Goal: Information Seeking & Learning: Check status

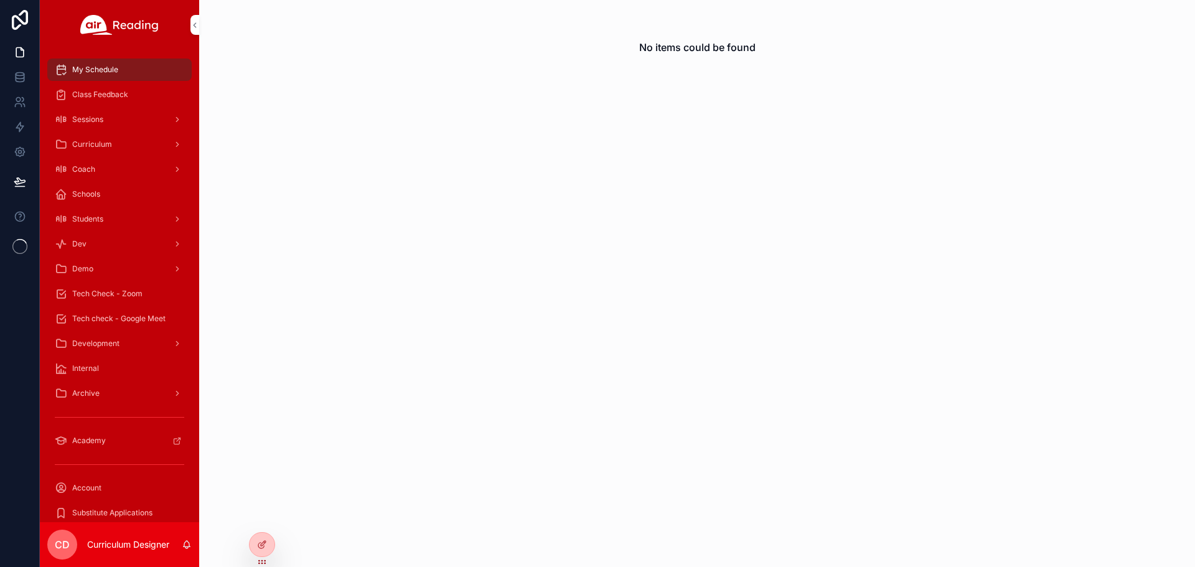
click at [0, 0] on div at bounding box center [0, 0] width 0 height 0
click at [0, 0] on icon at bounding box center [0, 0] width 0 height 0
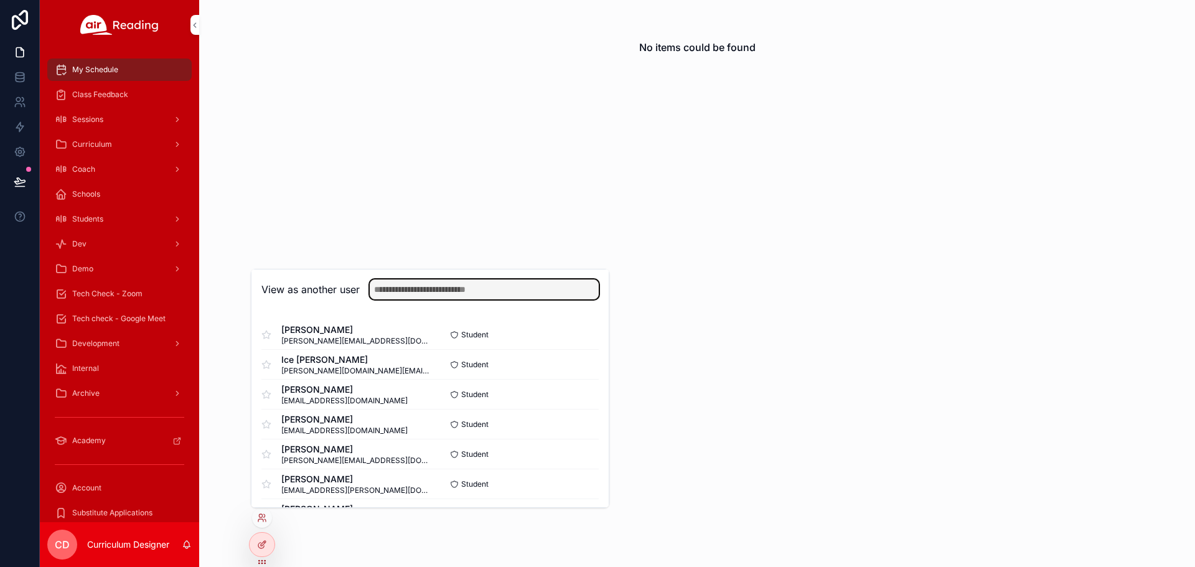
click at [394, 285] on input "text" at bounding box center [484, 290] width 229 height 20
type input "**********"
click at [0, 0] on button "Select" at bounding box center [0, 0] width 0 height 0
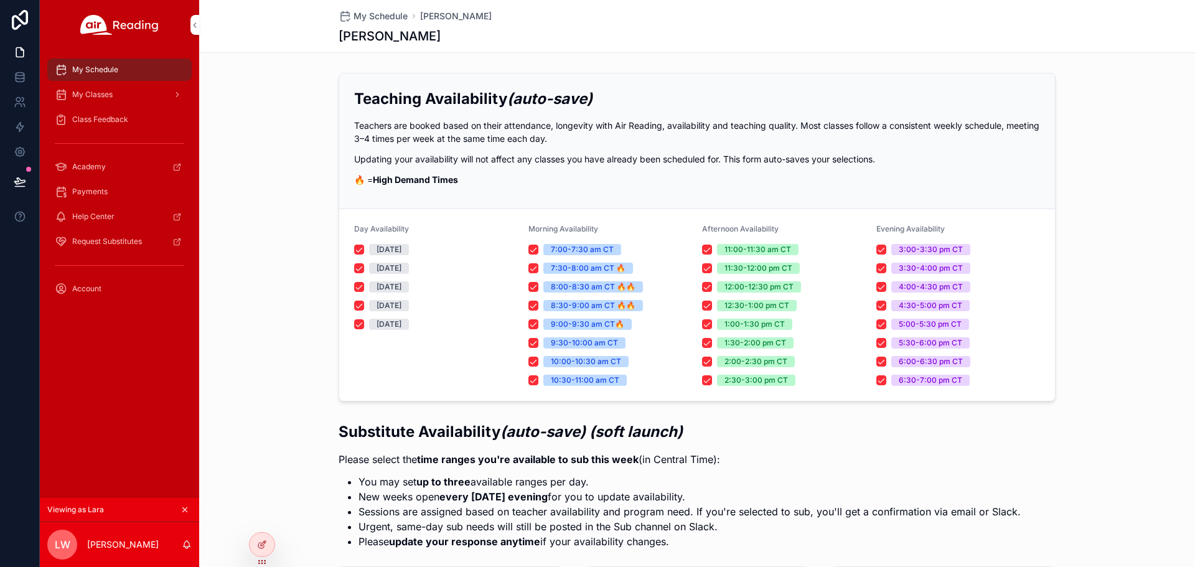
click at [101, 123] on span "Class Feedback" at bounding box center [100, 120] width 56 height 10
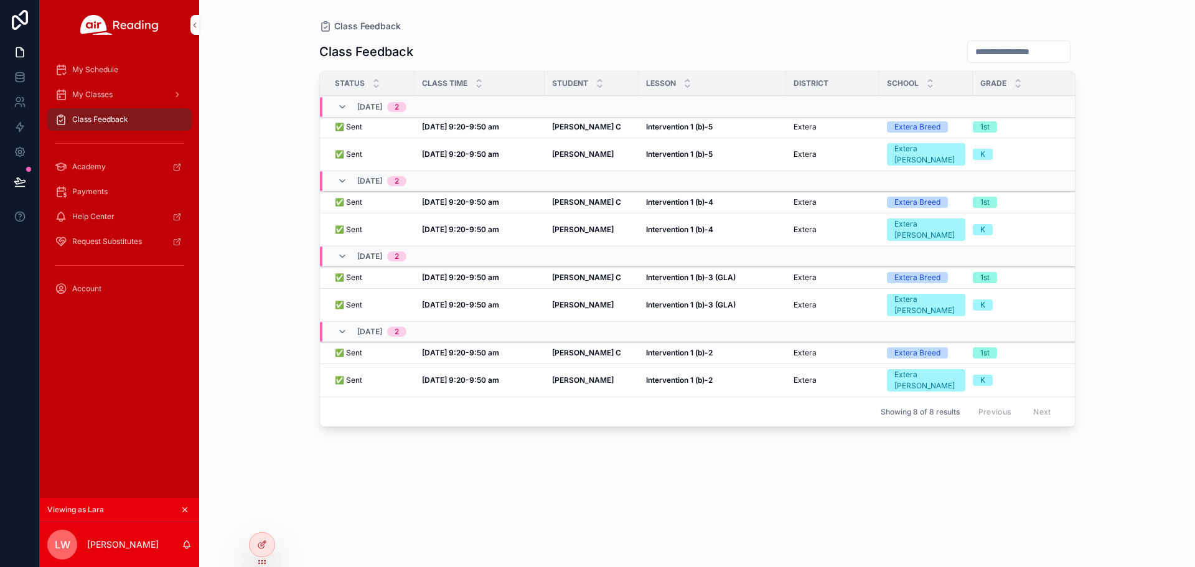
click at [570, 348] on strong "Gilmer C" at bounding box center [586, 352] width 69 height 9
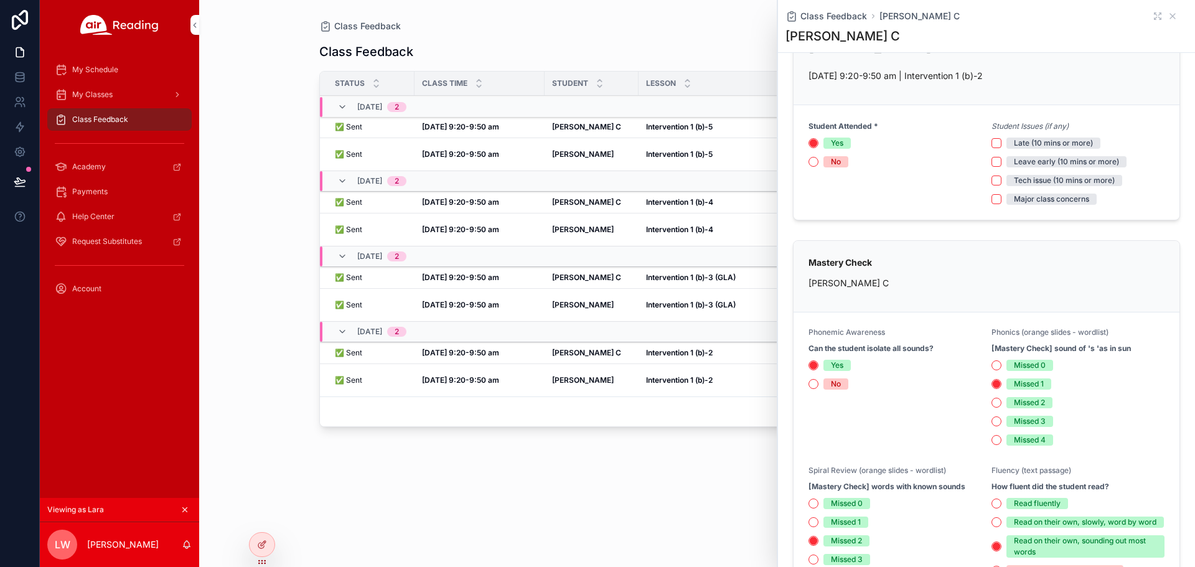
scroll to position [48, 0]
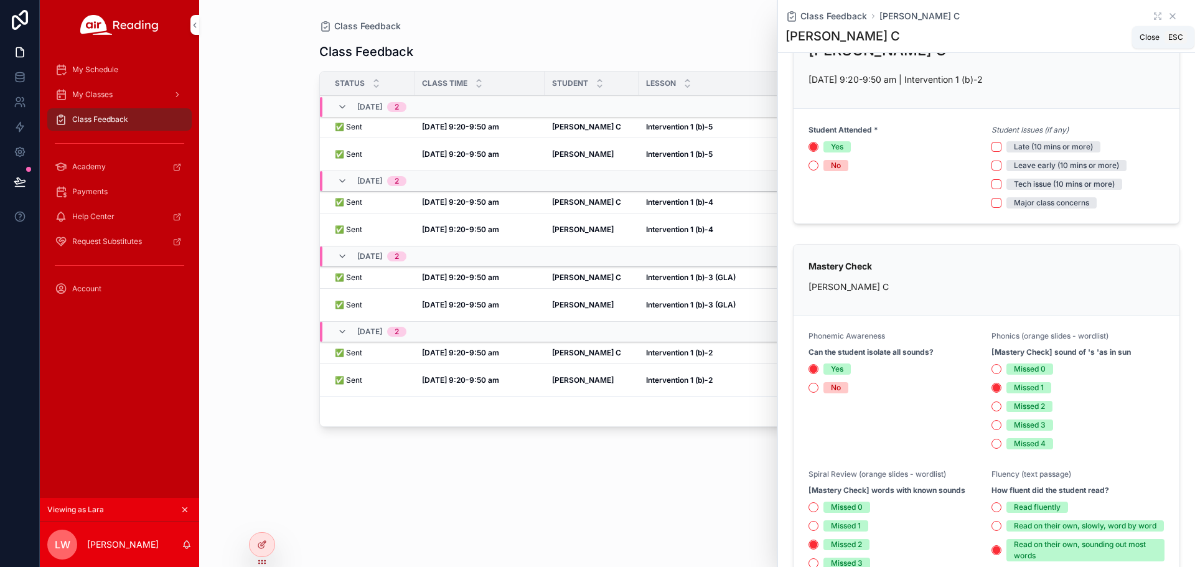
click at [1168, 20] on icon "scrollable content" at bounding box center [1173, 16] width 10 height 10
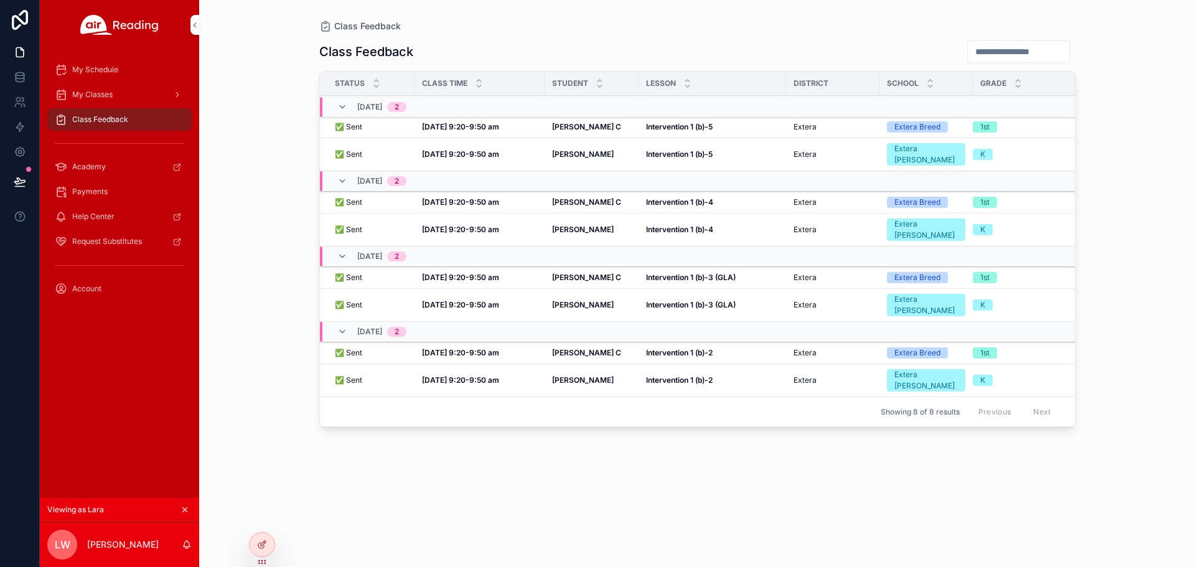
click at [560, 273] on strong "Gilmer C" at bounding box center [586, 277] width 69 height 9
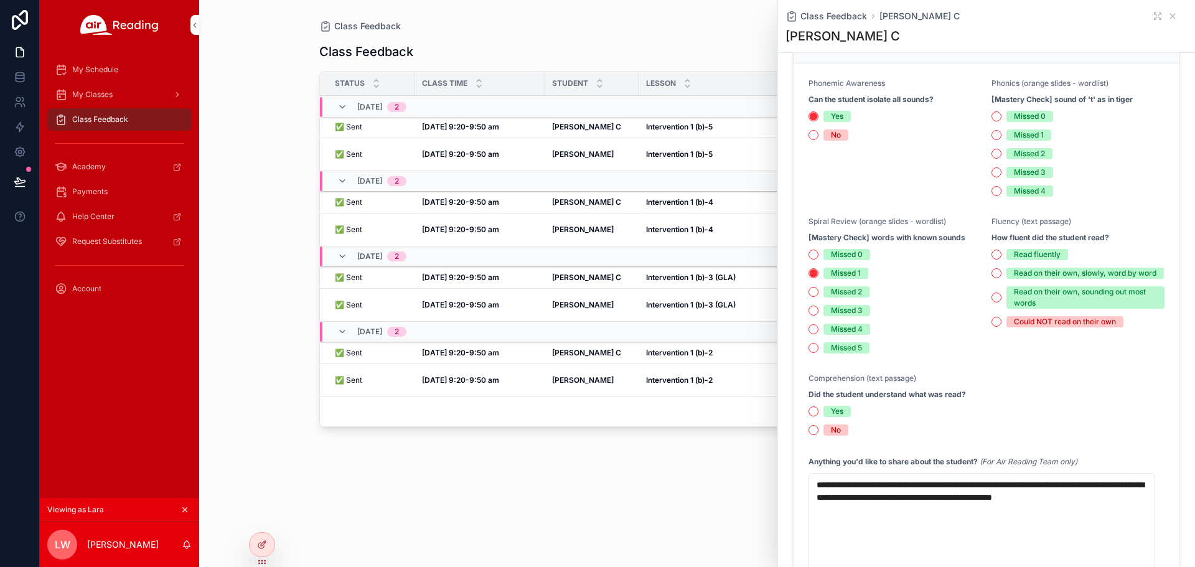
scroll to position [623, 0]
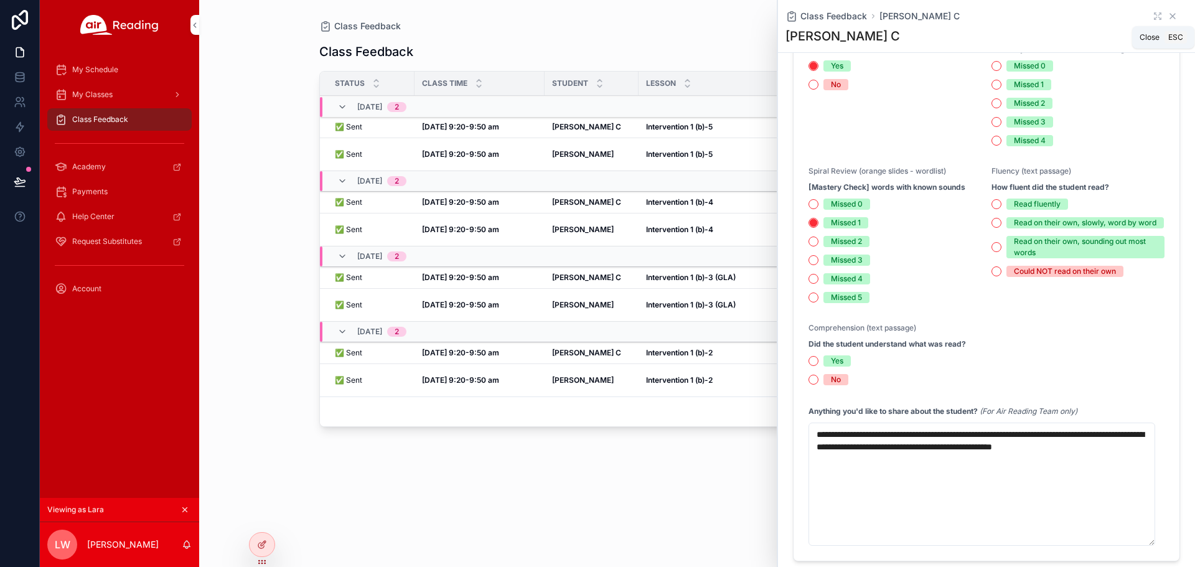
click at [1168, 19] on icon "scrollable content" at bounding box center [1173, 16] width 10 height 10
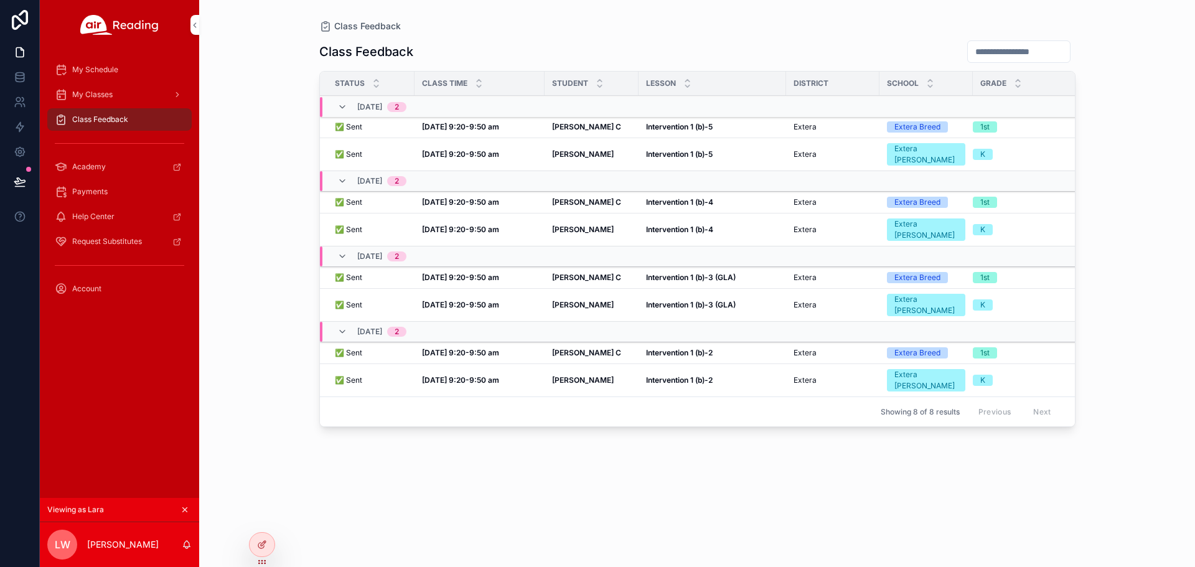
click at [576, 197] on strong "Gilmer C" at bounding box center [586, 201] width 69 height 9
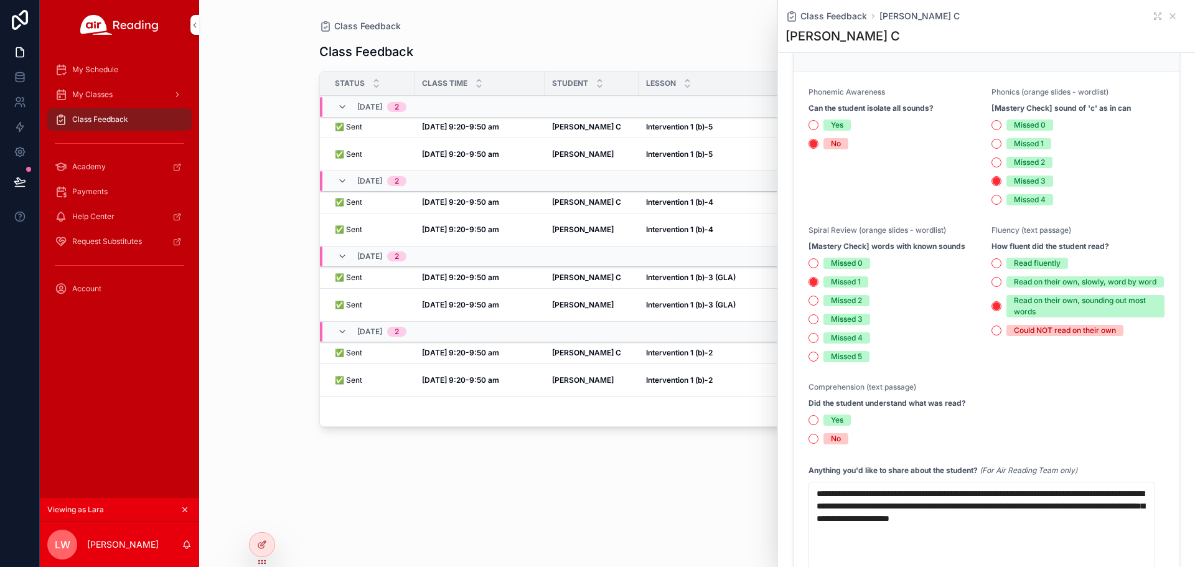
scroll to position [311, 0]
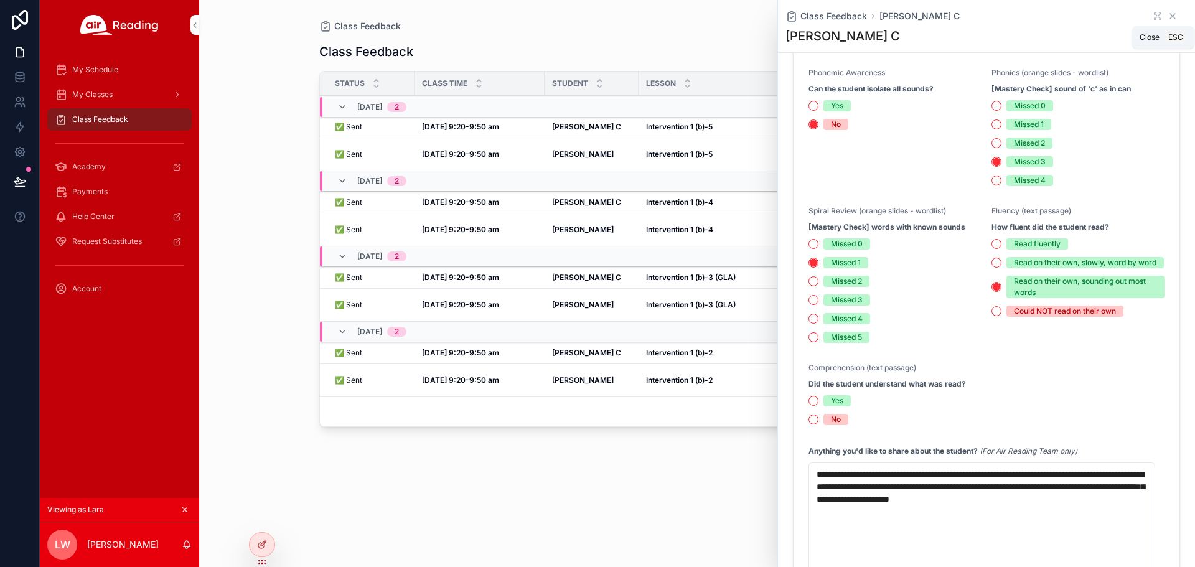
click at [1170, 16] on icon "scrollable content" at bounding box center [1172, 16] width 5 height 5
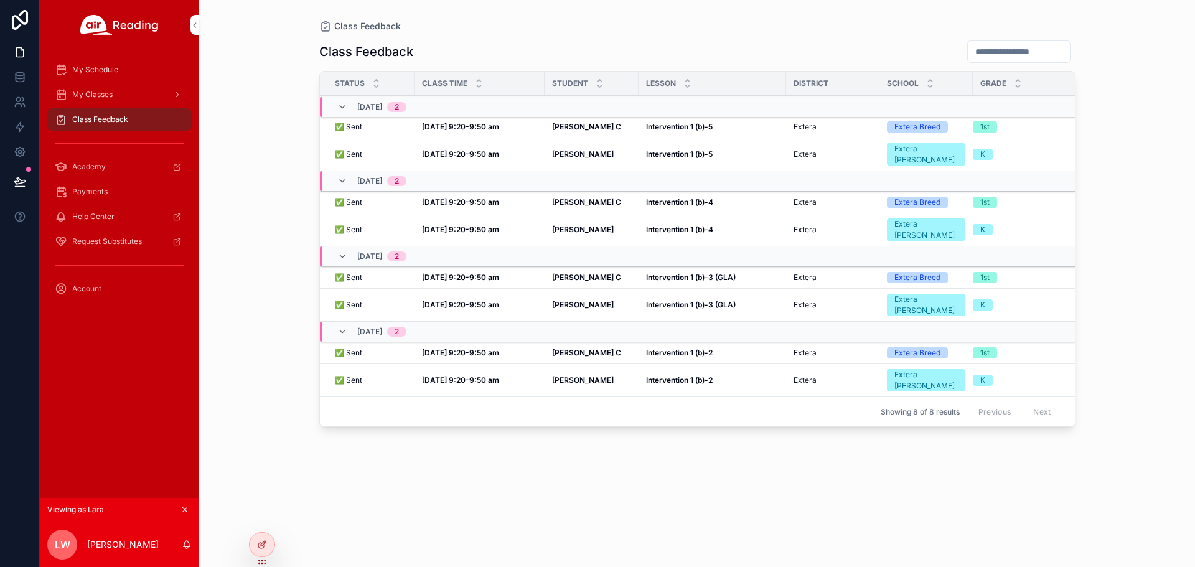
click at [586, 126] on div "Gilmer C Gilmer C" at bounding box center [591, 127] width 79 height 10
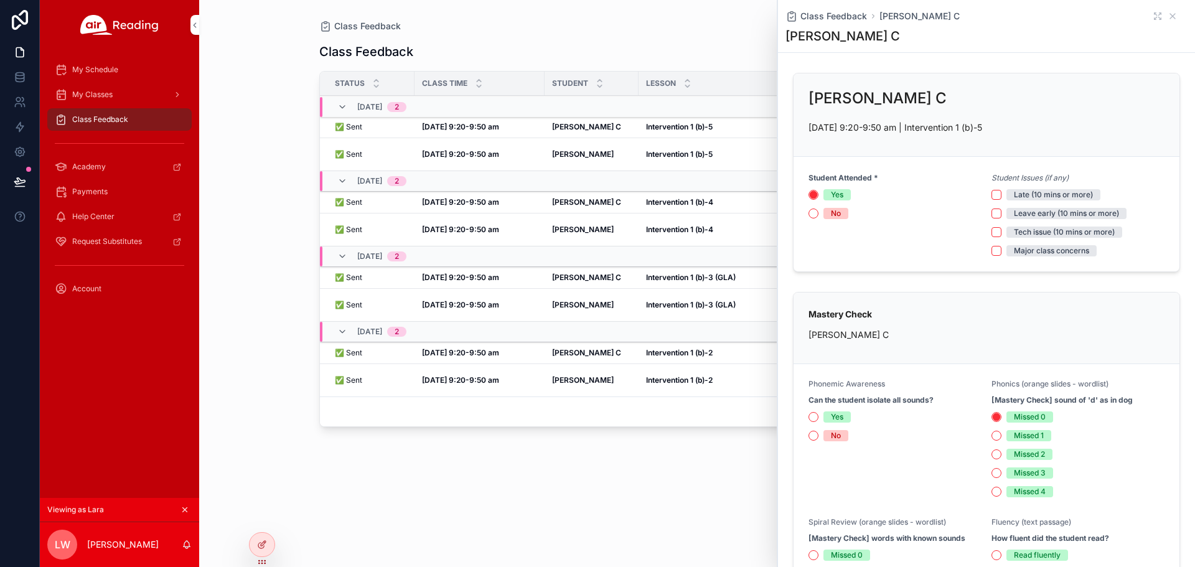
click at [1158, 19] on div "Class Feedback Gilmer C" at bounding box center [987, 16] width 402 height 12
click at [1168, 18] on icon "scrollable content" at bounding box center [1173, 16] width 10 height 10
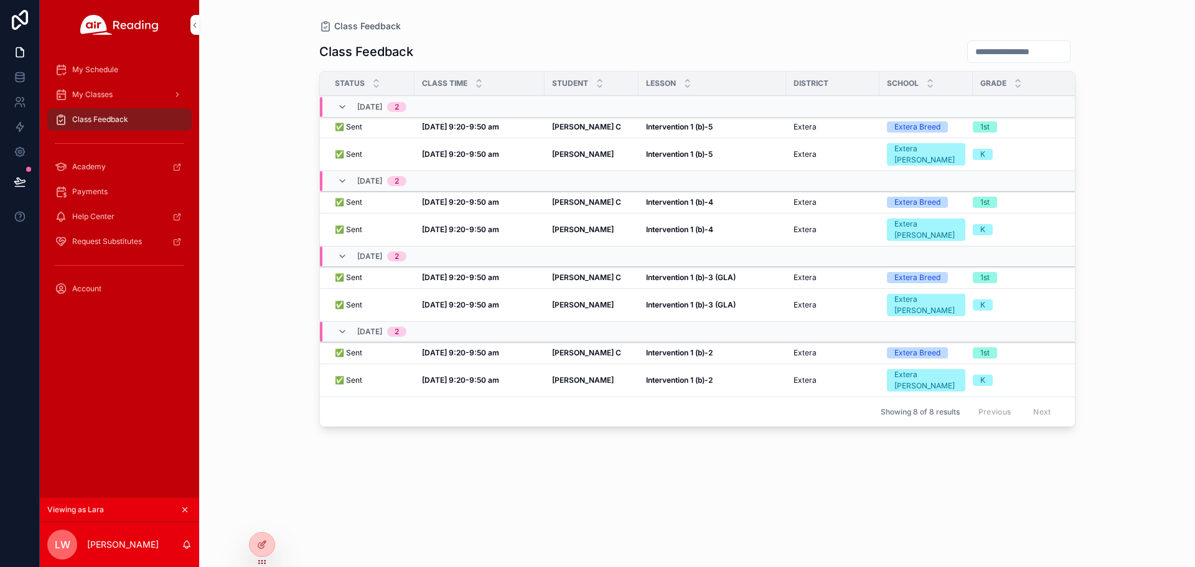
click at [0, 0] on icon at bounding box center [0, 0] width 0 height 0
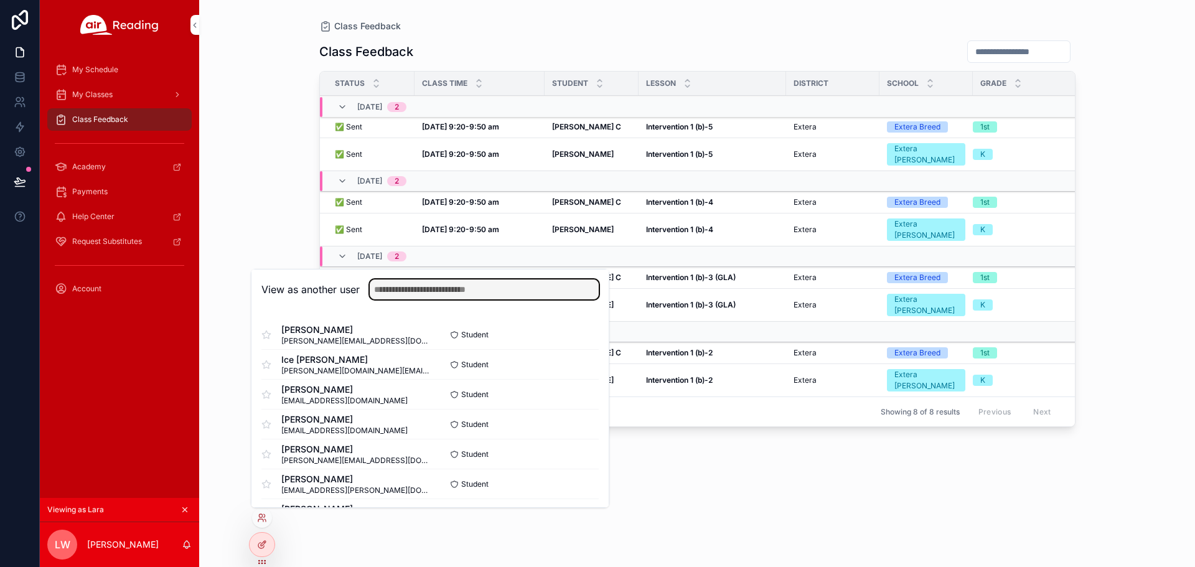
click at [443, 291] on input "text" at bounding box center [484, 290] width 229 height 20
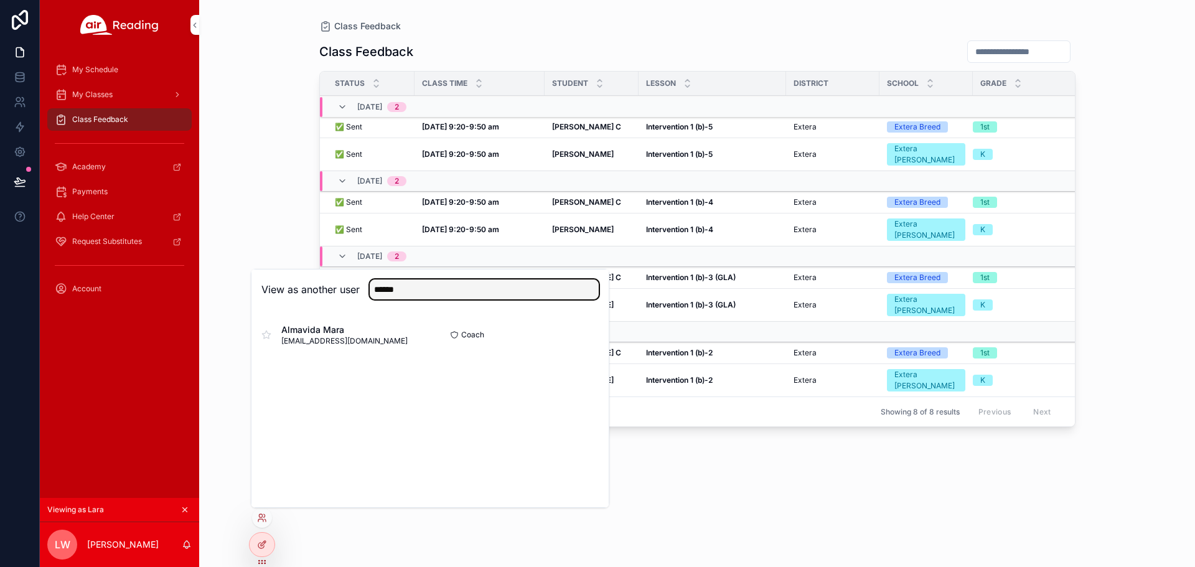
type input "******"
click at [0, 0] on button "Select" at bounding box center [0, 0] width 0 height 0
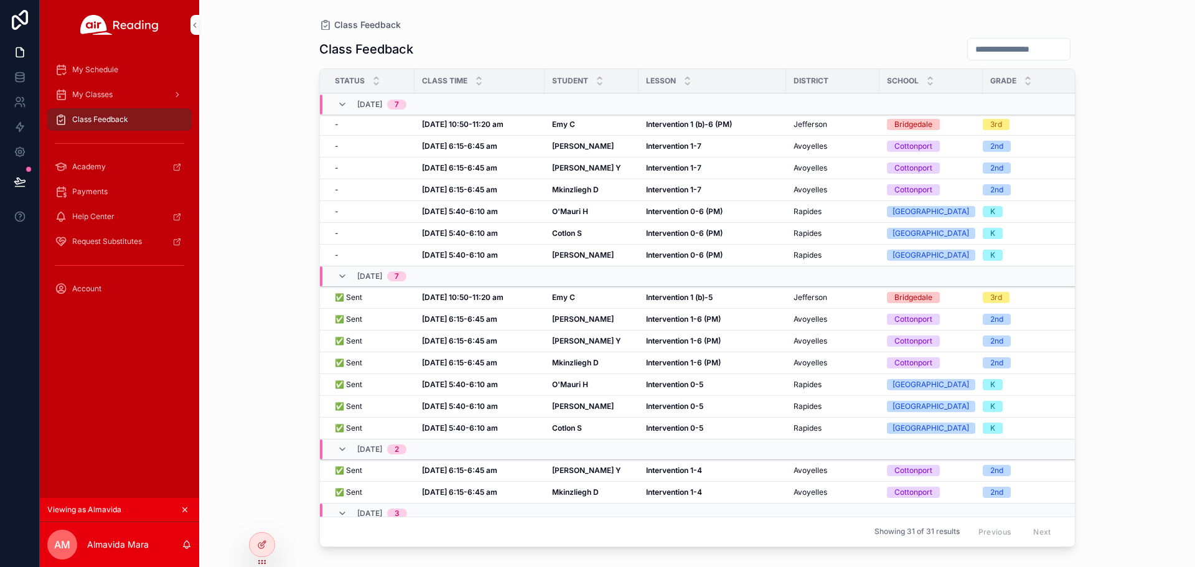
click at [430, 339] on strong "Oct 8, 6:15-6:45 am" at bounding box center [459, 340] width 75 height 9
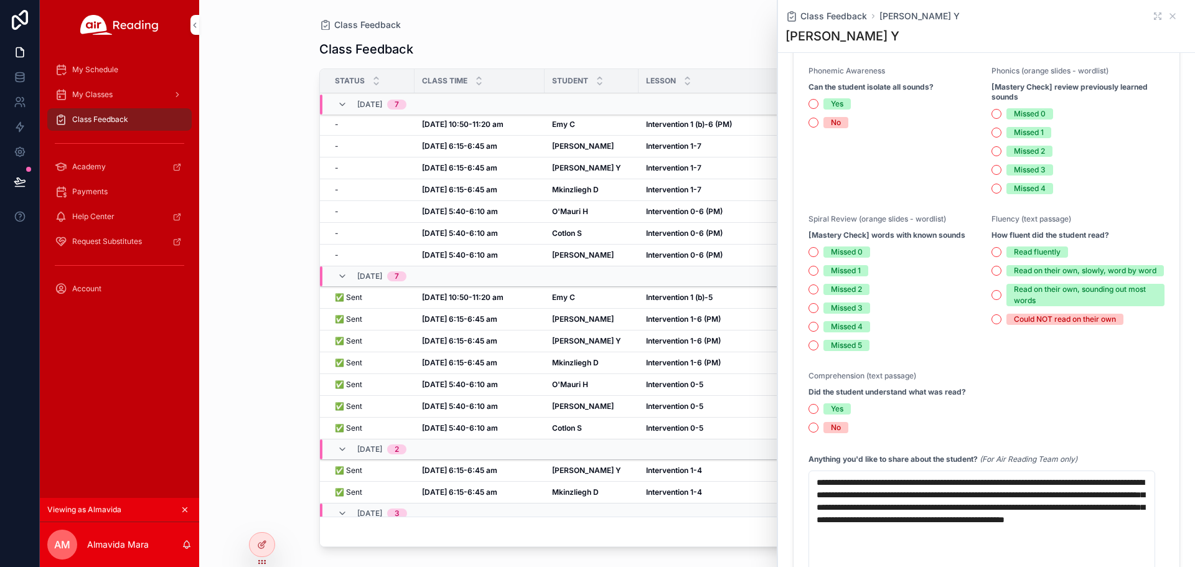
scroll to position [872, 0]
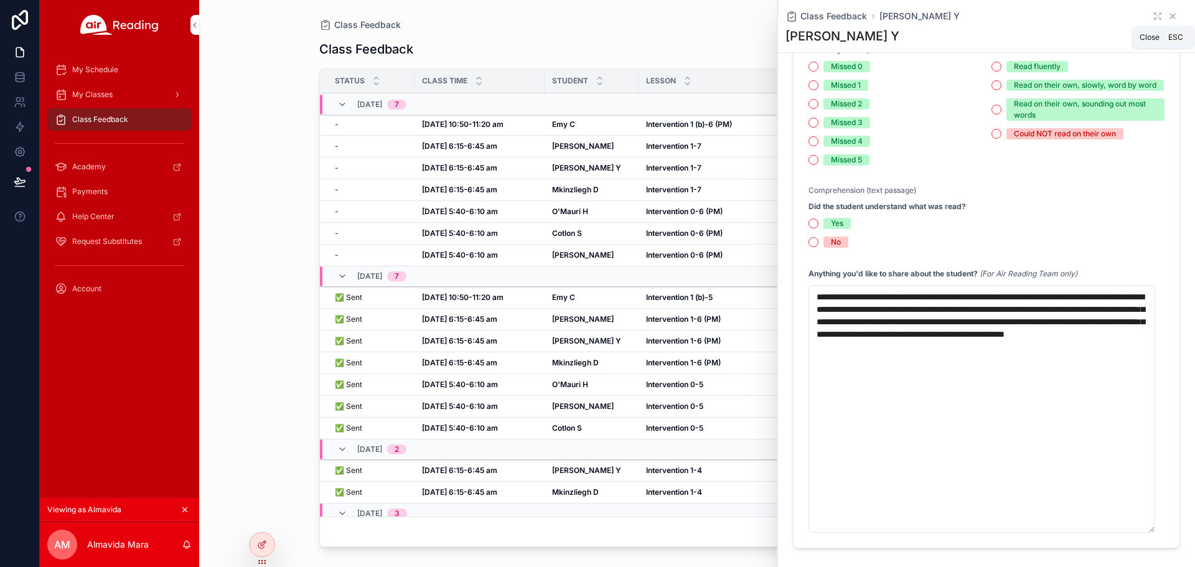
click at [1168, 16] on icon "scrollable content" at bounding box center [1173, 16] width 10 height 10
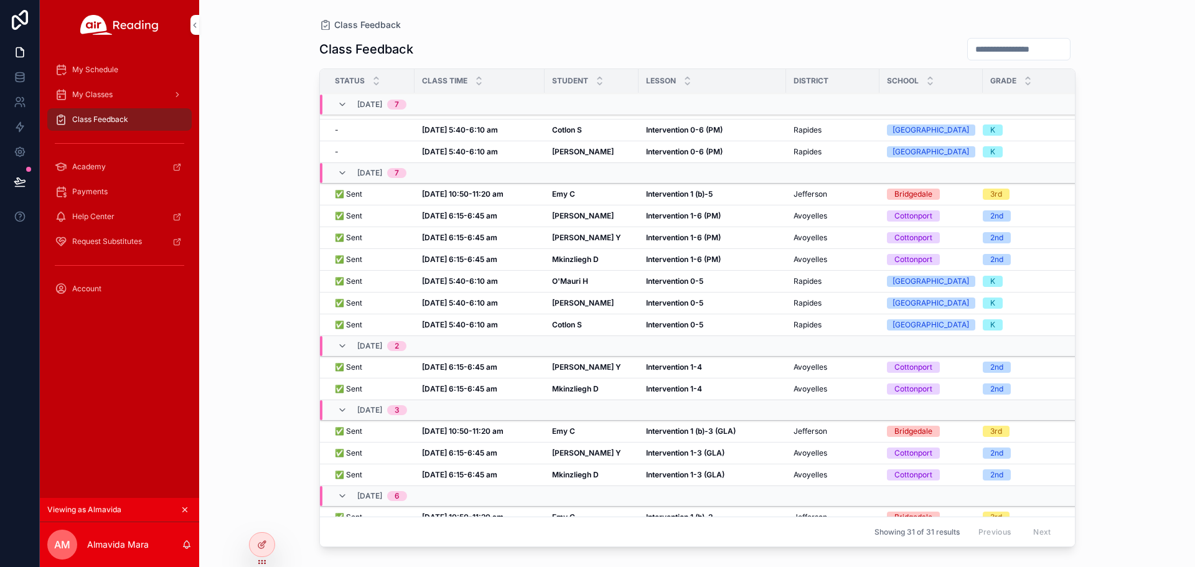
scroll to position [125, 0]
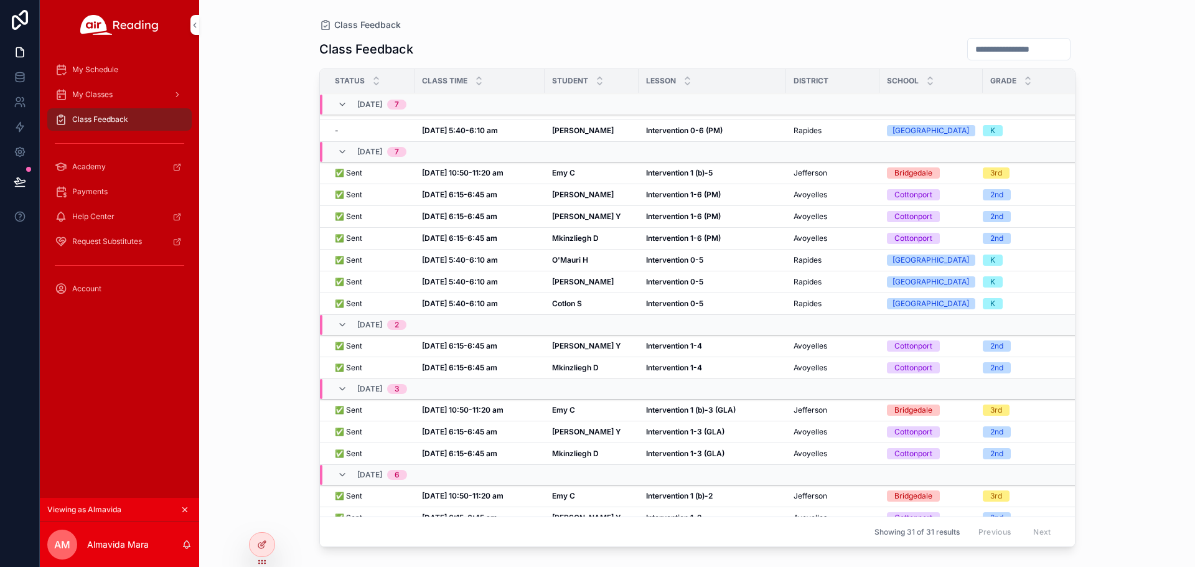
click at [656, 344] on strong "Intervention 1-4" at bounding box center [674, 345] width 56 height 9
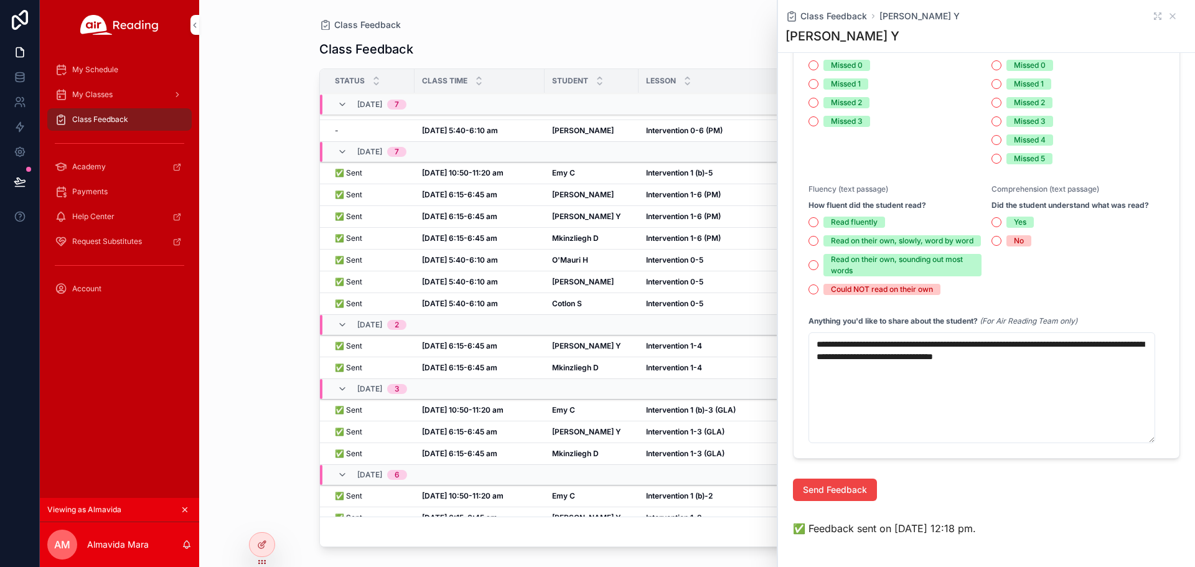
scroll to position [565, 0]
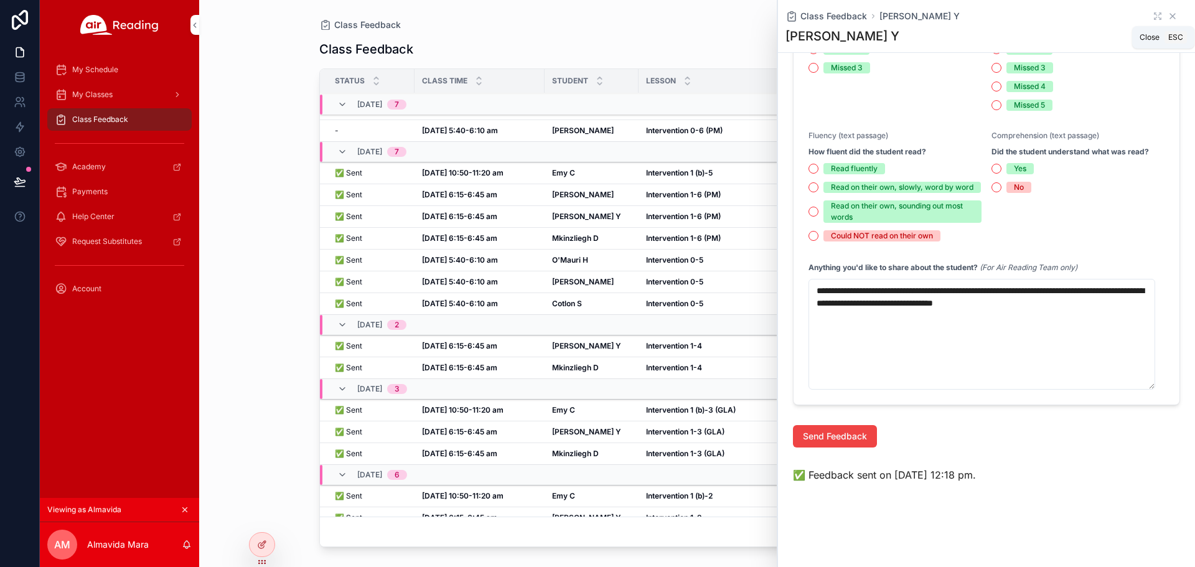
click at [1168, 18] on icon "scrollable content" at bounding box center [1173, 16] width 10 height 10
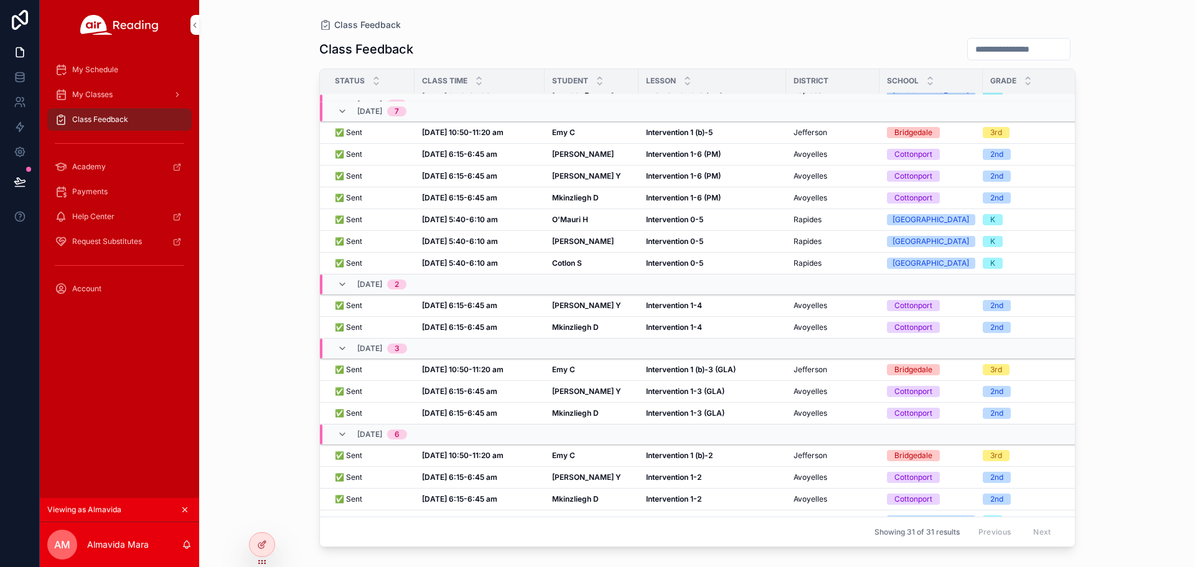
scroll to position [187, 0]
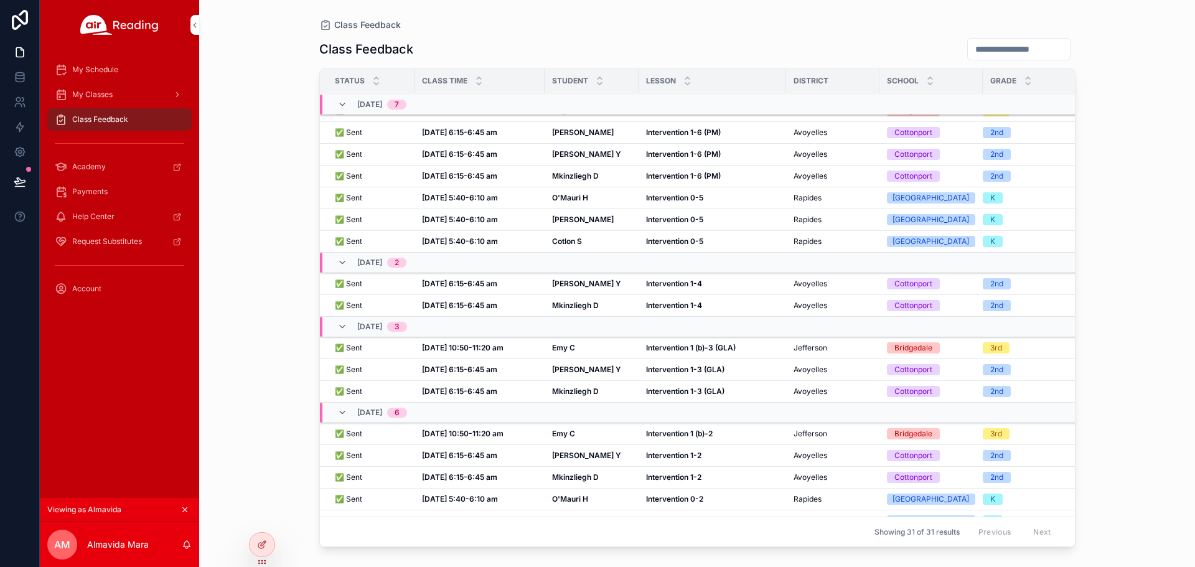
click at [578, 376] on td "Lashayla Y Lashayla Y" at bounding box center [592, 370] width 94 height 22
click at [582, 369] on strong "Lashayla Y" at bounding box center [586, 369] width 69 height 9
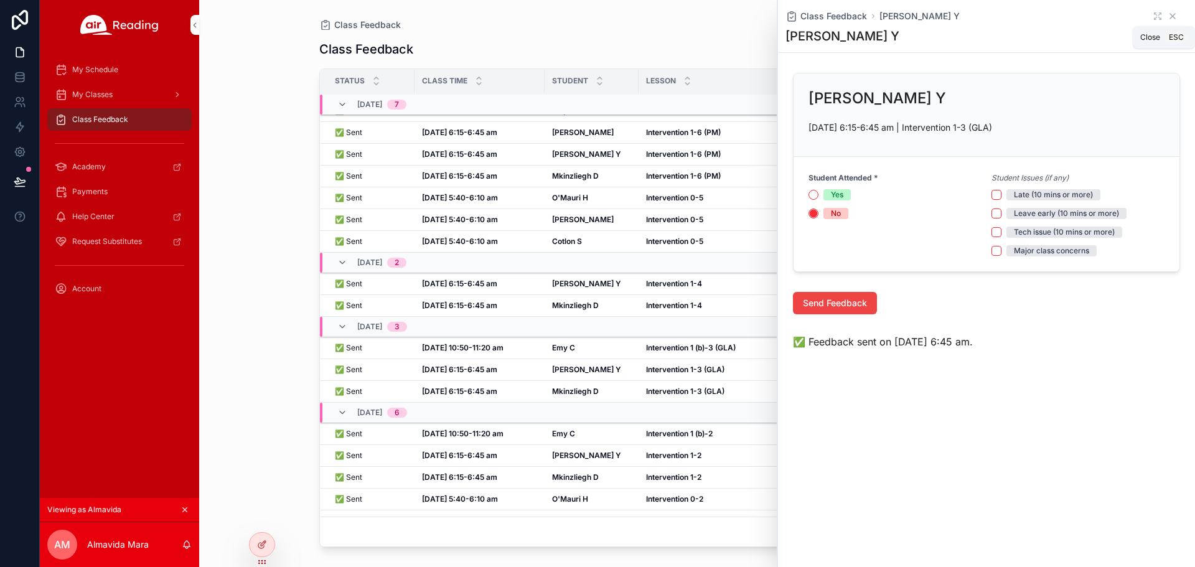
click at [1170, 16] on icon "scrollable content" at bounding box center [1173, 16] width 10 height 10
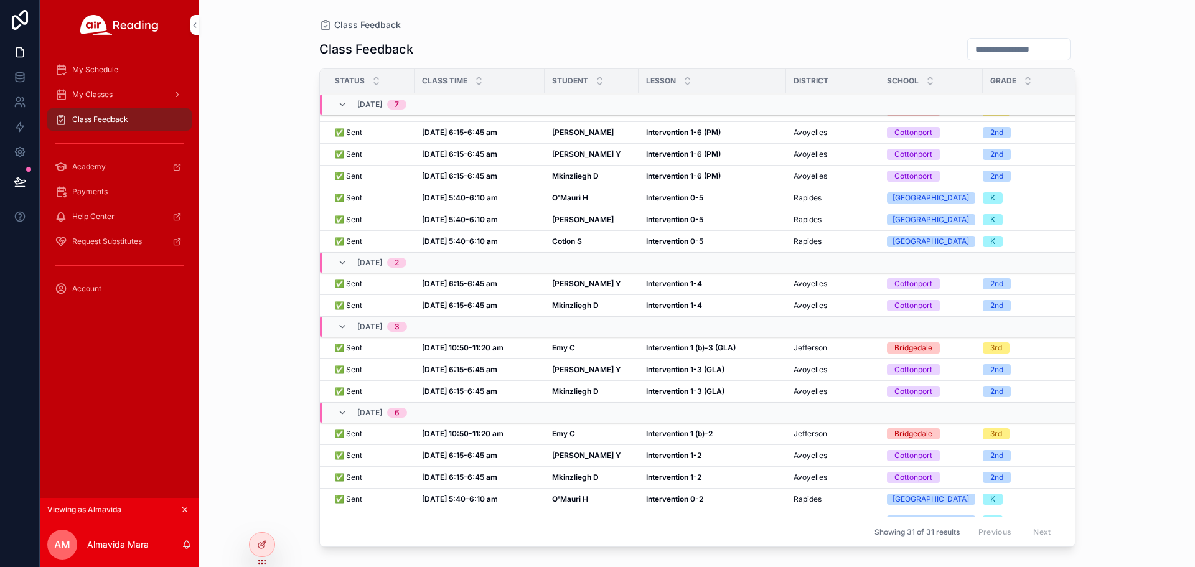
click at [634, 456] on td "Lashayla Y Lashayla Y" at bounding box center [592, 456] width 94 height 22
click at [562, 456] on strong "Lashayla Y" at bounding box center [586, 455] width 69 height 9
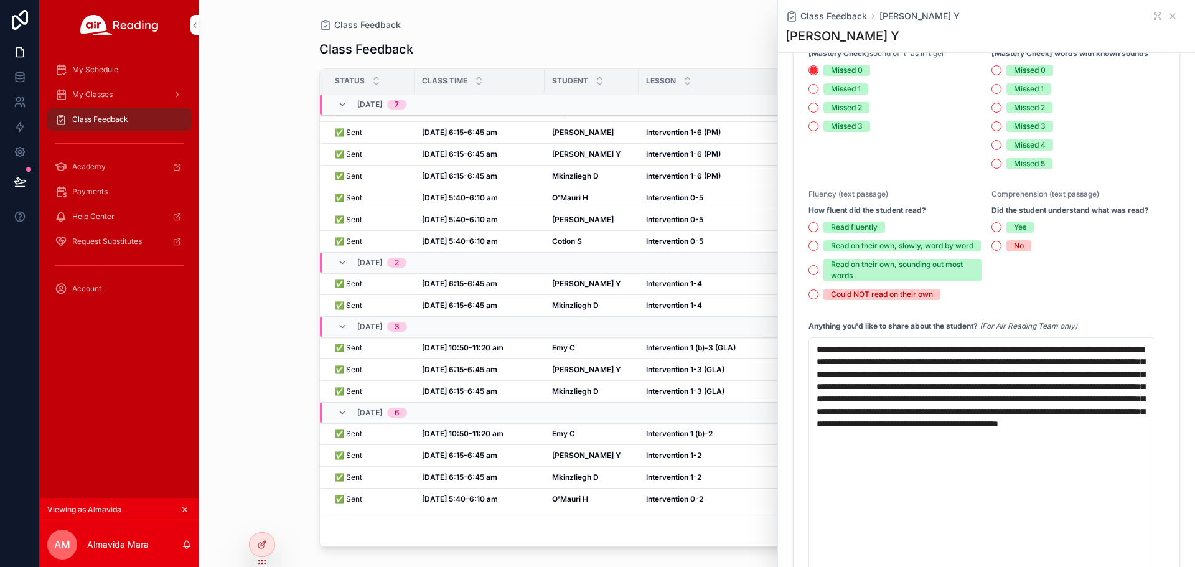
scroll to position [498, 0]
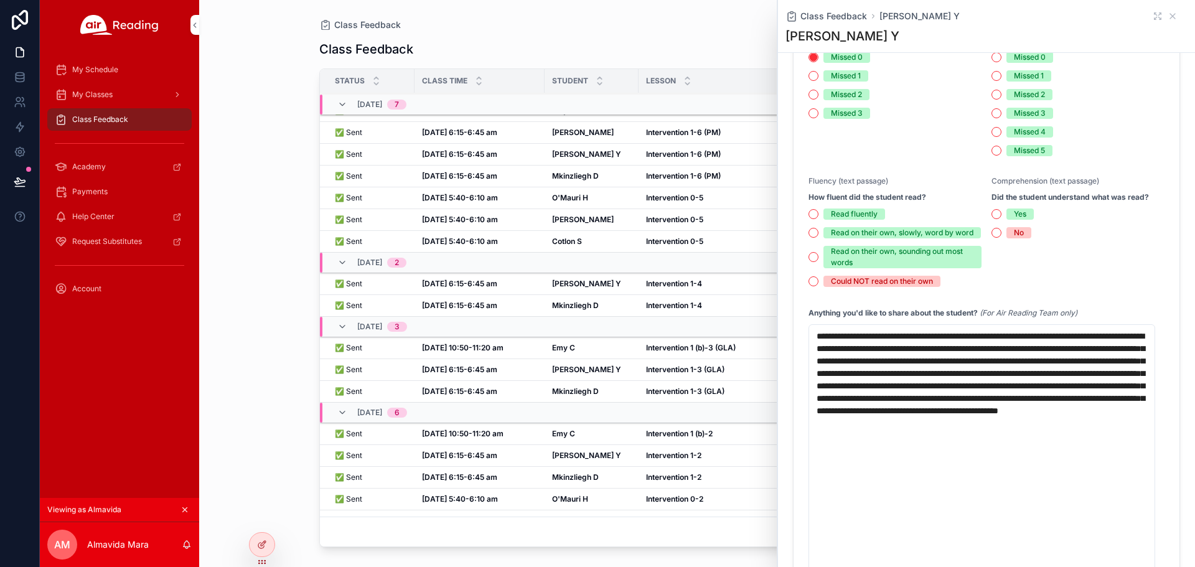
click at [1157, 17] on div "Class Feedback Lashayla Y" at bounding box center [987, 16] width 402 height 12
click at [1170, 15] on icon "scrollable content" at bounding box center [1172, 16] width 5 height 5
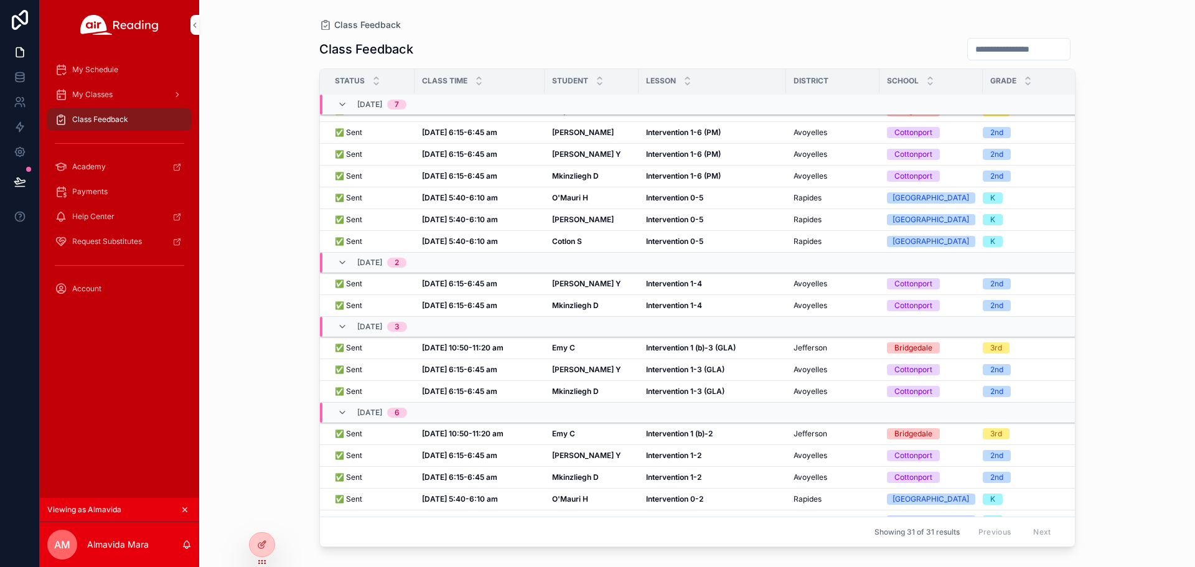
click at [0, 0] on icon at bounding box center [0, 0] width 0 height 0
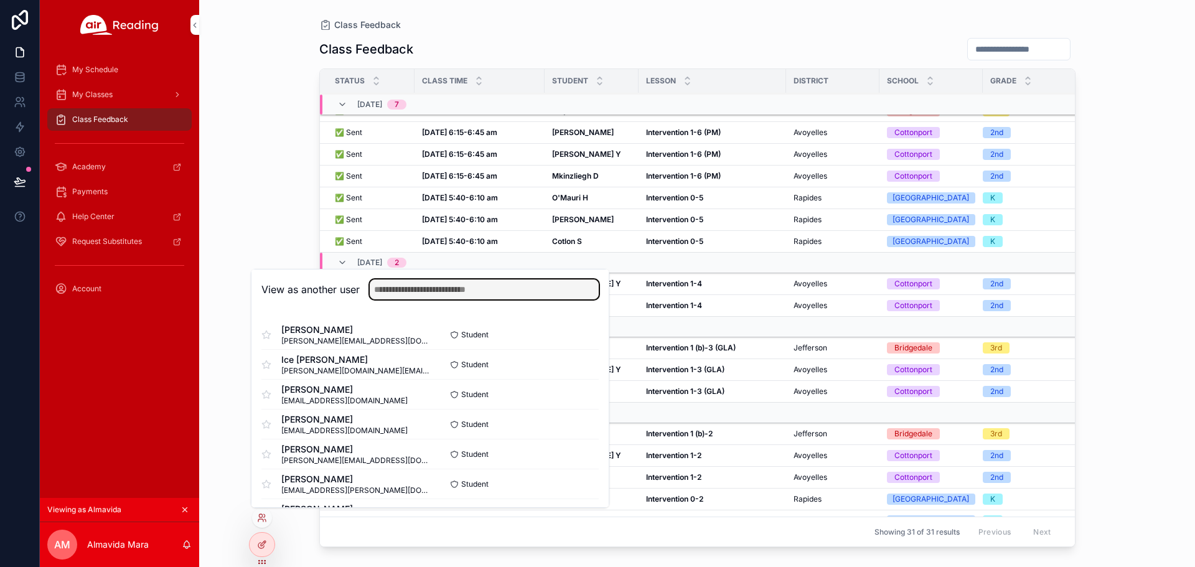
click at [415, 292] on input "text" at bounding box center [484, 290] width 229 height 20
type input "**********"
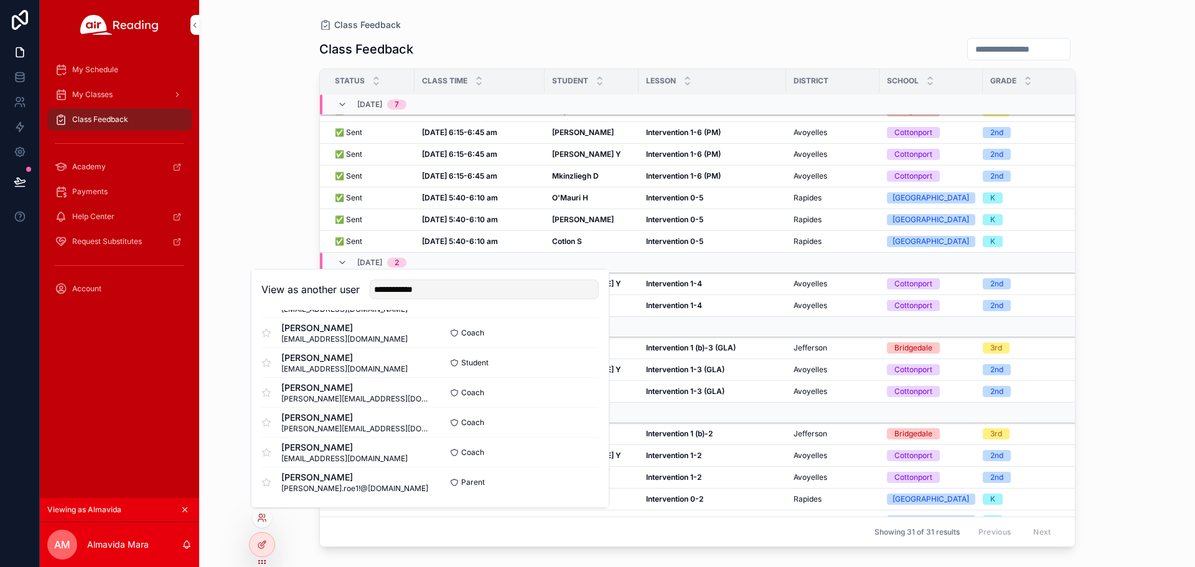
click at [0, 0] on button "Select" at bounding box center [0, 0] width 0 height 0
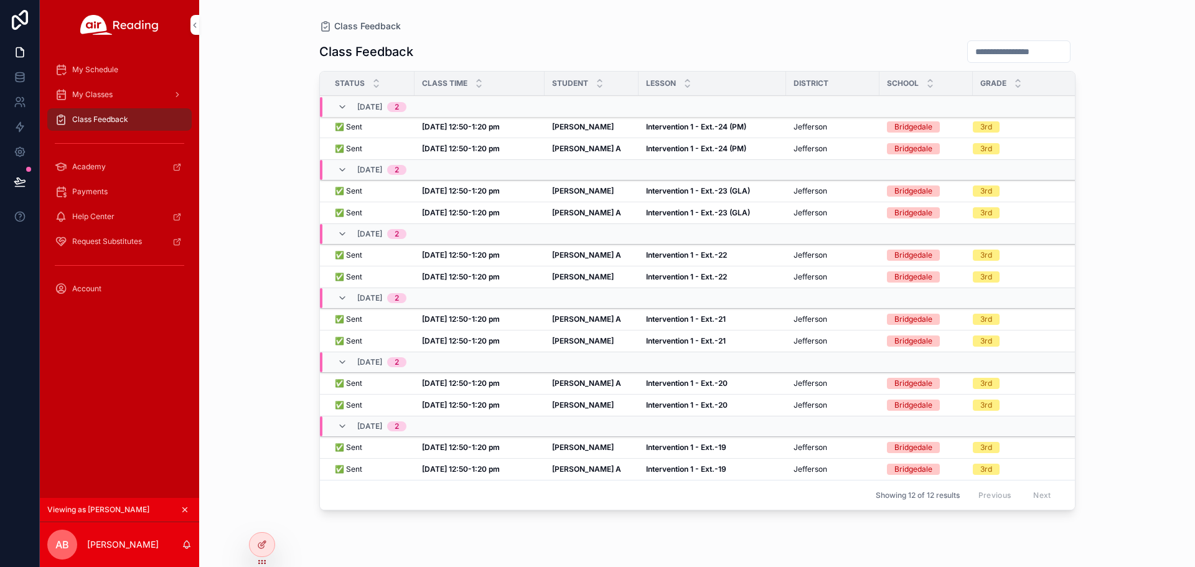
click at [456, 126] on strong "[DATE] 12:50-1:20 pm" at bounding box center [461, 126] width 78 height 9
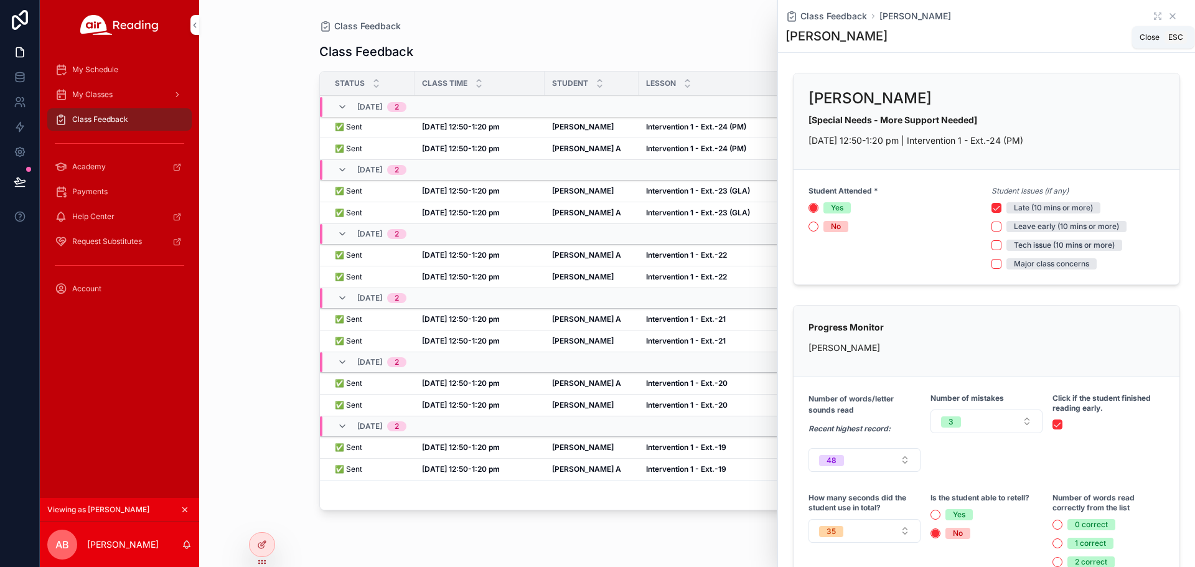
click at [1168, 19] on icon "scrollable content" at bounding box center [1173, 16] width 10 height 10
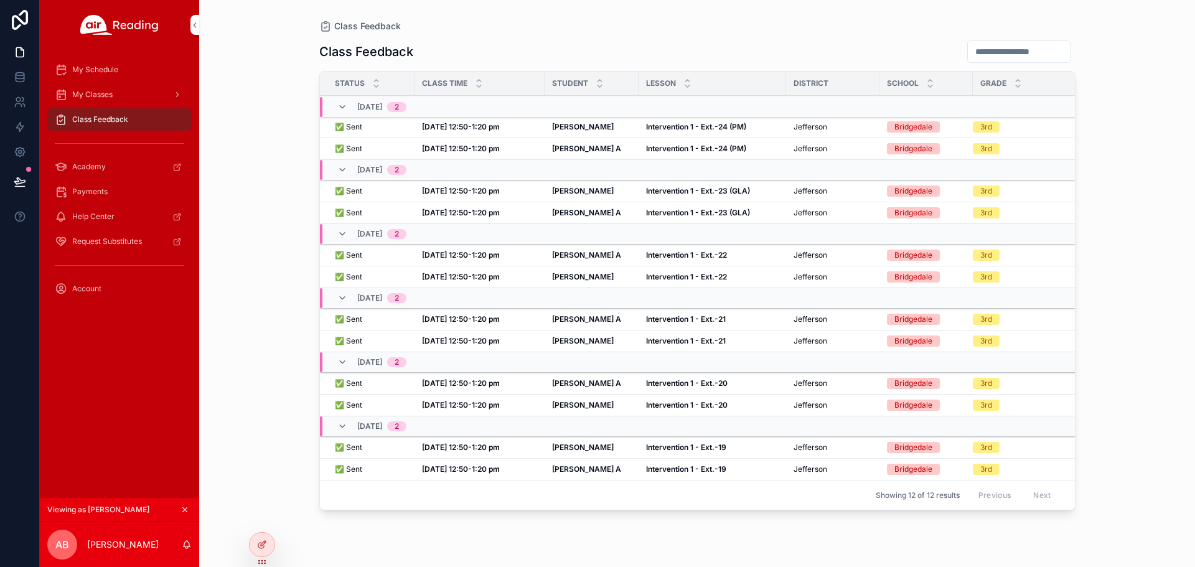
click at [468, 191] on strong "[DATE] 12:50-1:20 pm" at bounding box center [461, 190] width 78 height 9
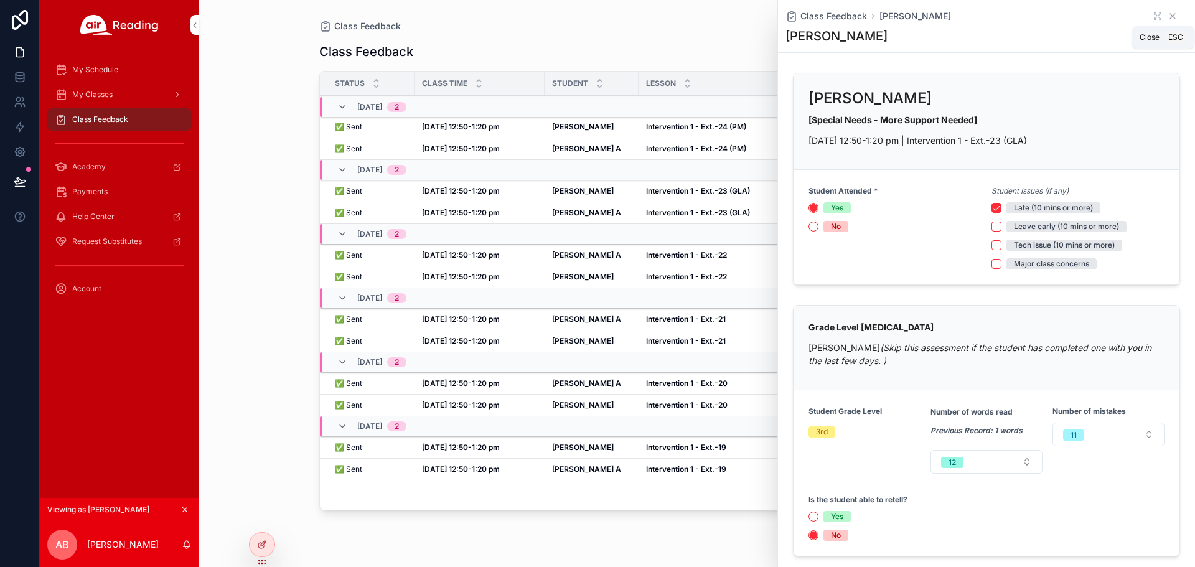
click at [1168, 19] on icon "scrollable content" at bounding box center [1173, 16] width 10 height 10
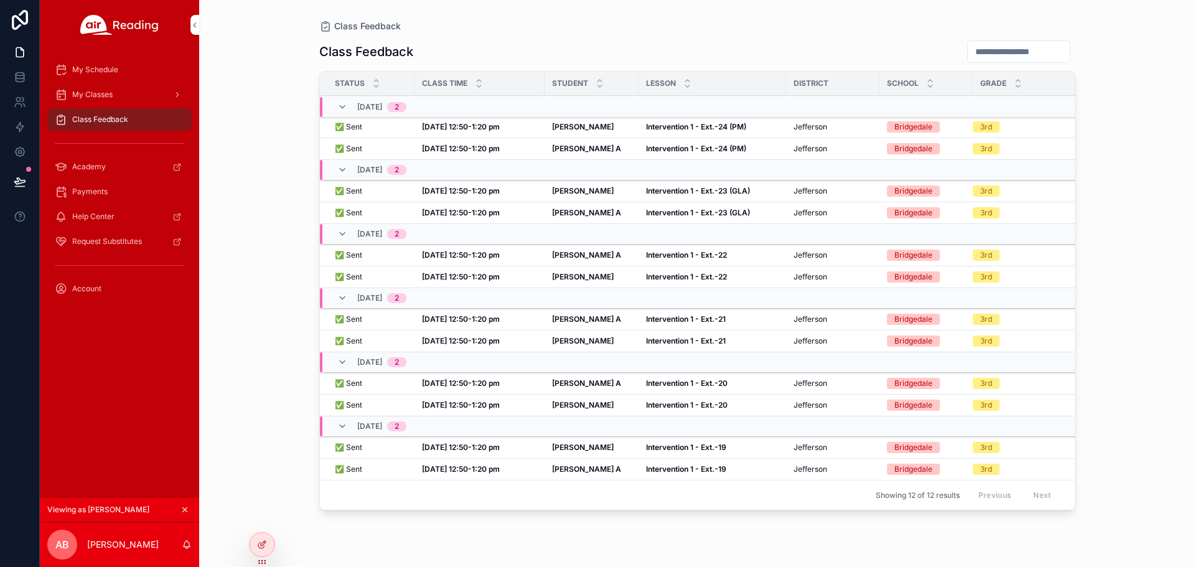
click at [457, 212] on strong "[DATE] 12:50-1:20 pm" at bounding box center [461, 212] width 78 height 9
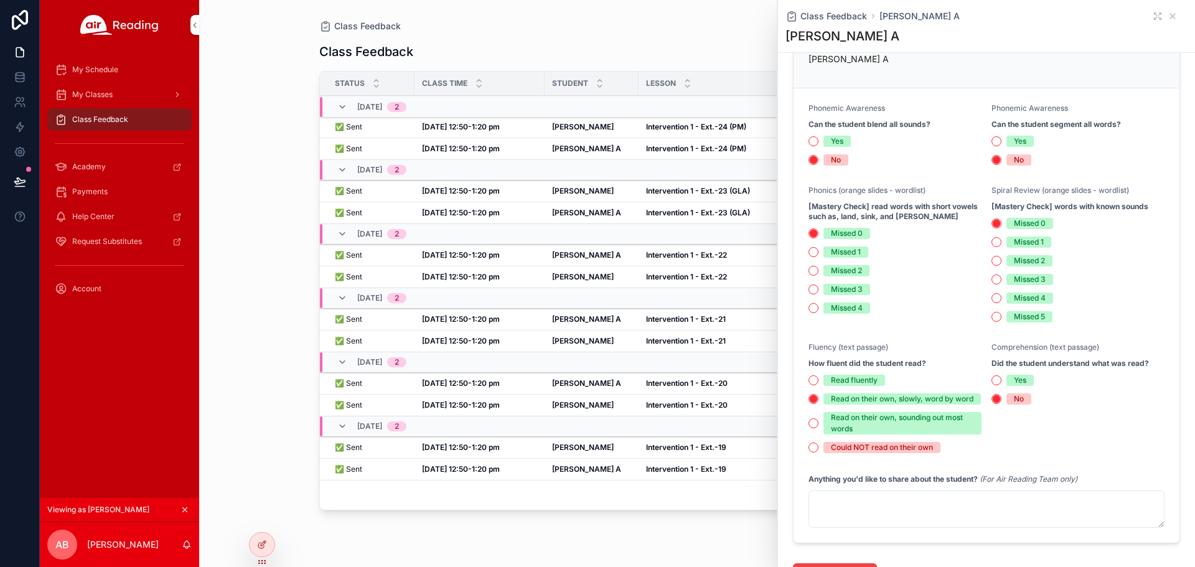
scroll to position [710, 0]
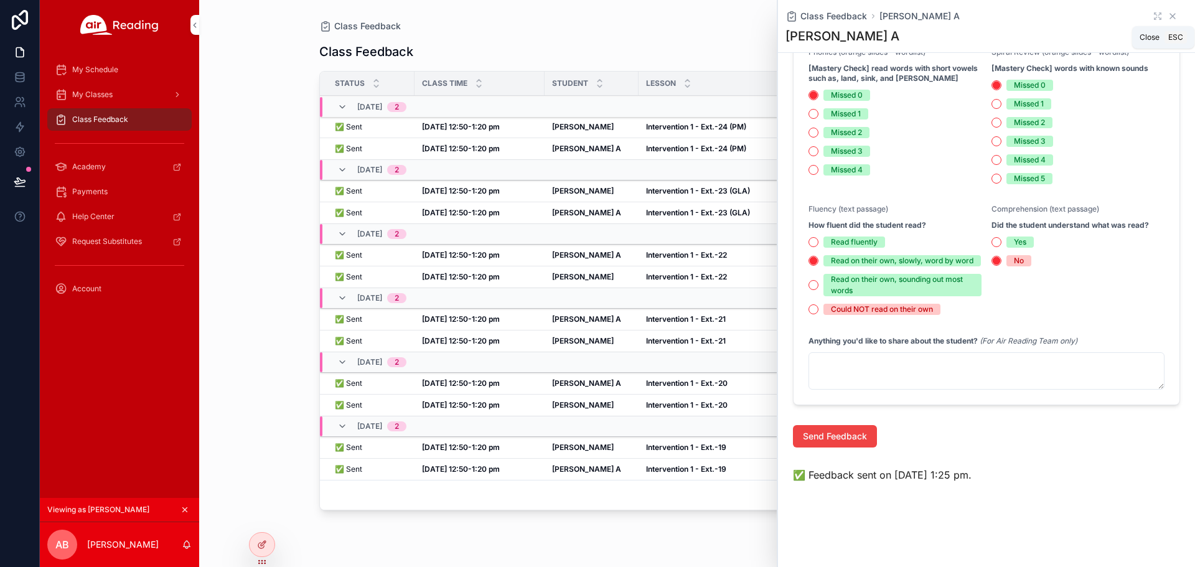
click at [1168, 14] on icon "scrollable content" at bounding box center [1173, 16] width 10 height 10
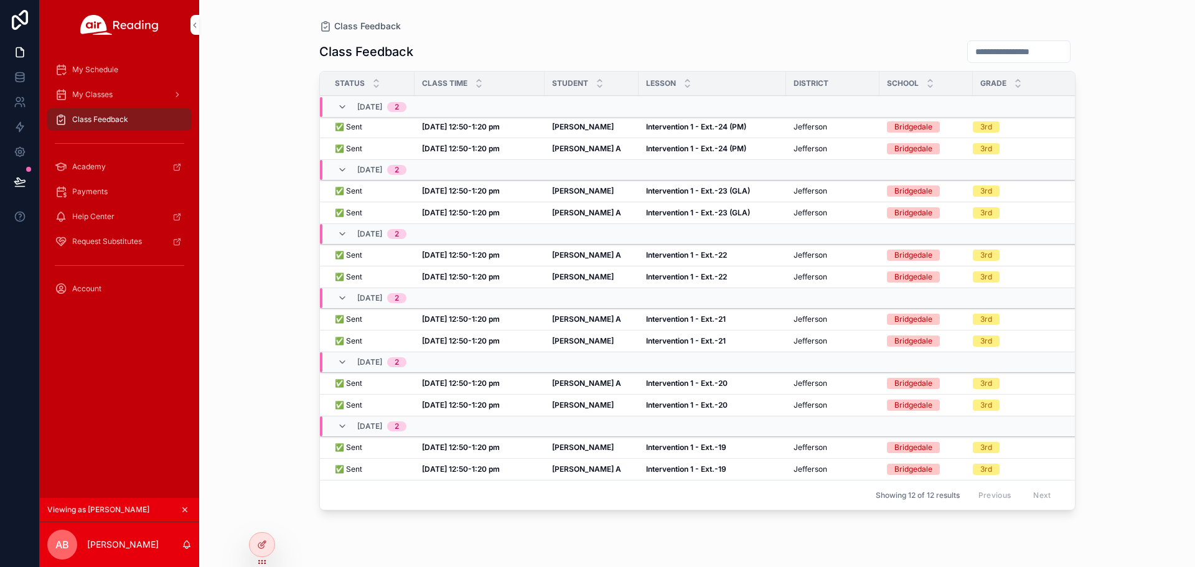
click at [486, 447] on strong "[DATE] 12:50-1:20 pm" at bounding box center [461, 447] width 78 height 9
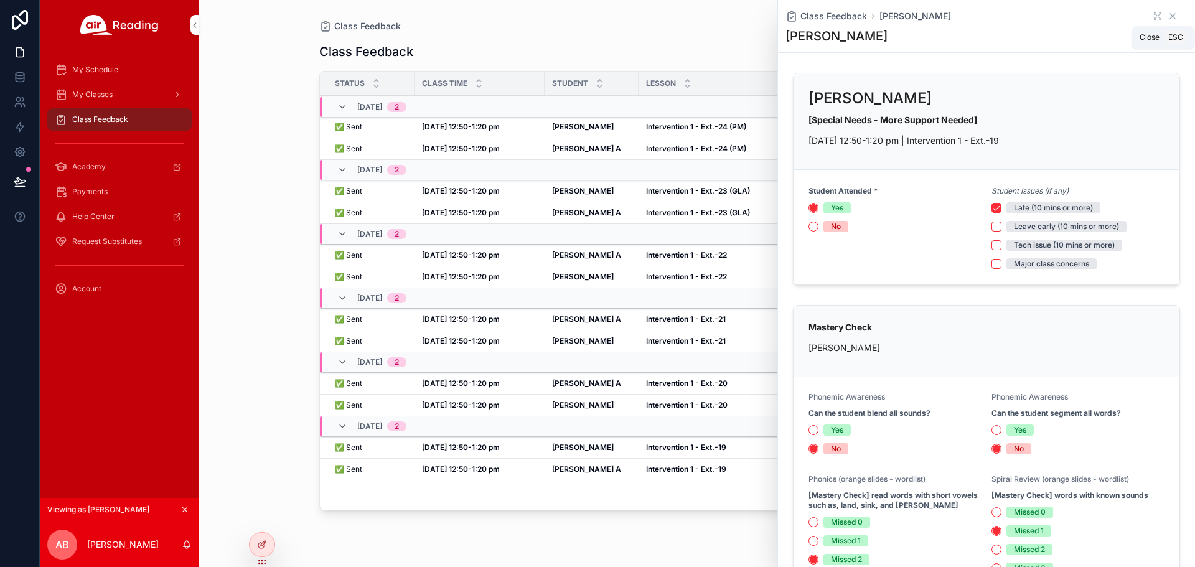
click at [1168, 13] on icon "scrollable content" at bounding box center [1173, 16] width 10 height 10
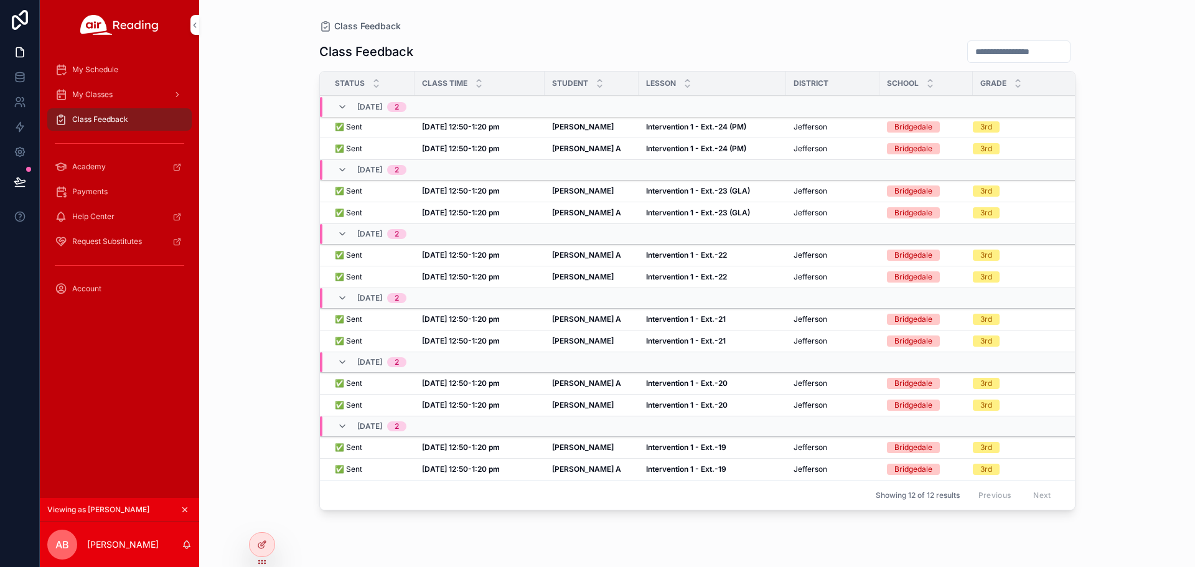
click at [568, 448] on strong "[PERSON_NAME]" at bounding box center [583, 447] width 62 height 9
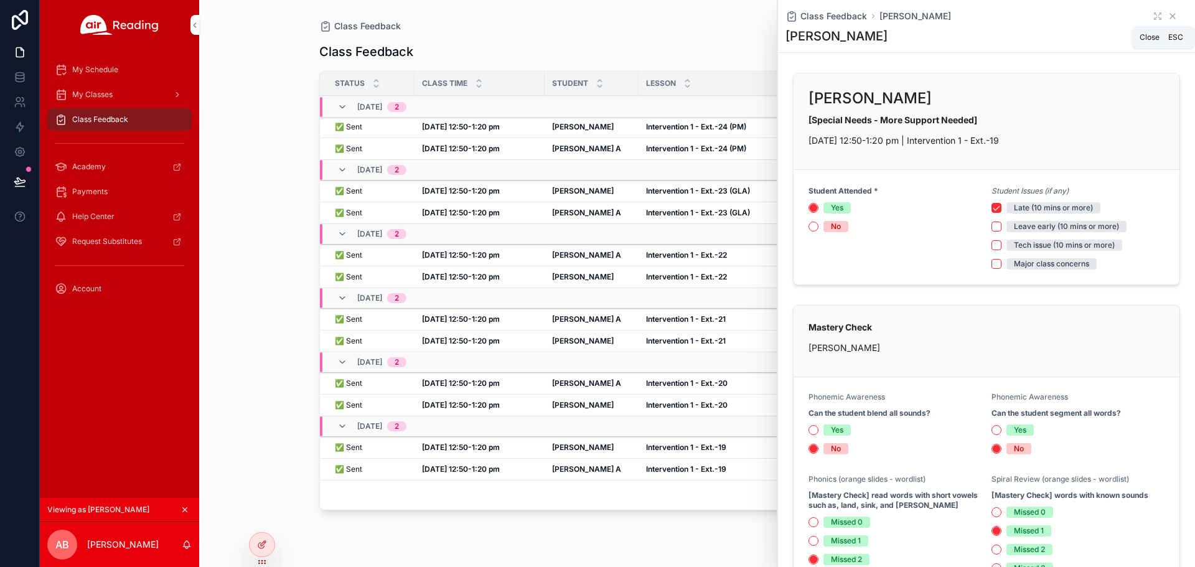
click at [1168, 18] on icon "scrollable content" at bounding box center [1173, 16] width 10 height 10
